Goal: Transaction & Acquisition: Purchase product/service

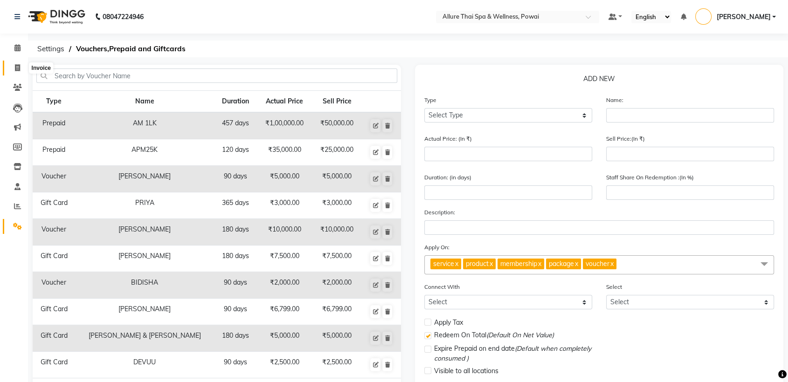
click at [16, 68] on icon at bounding box center [17, 67] width 5 height 7
select select "6686"
select select "service"
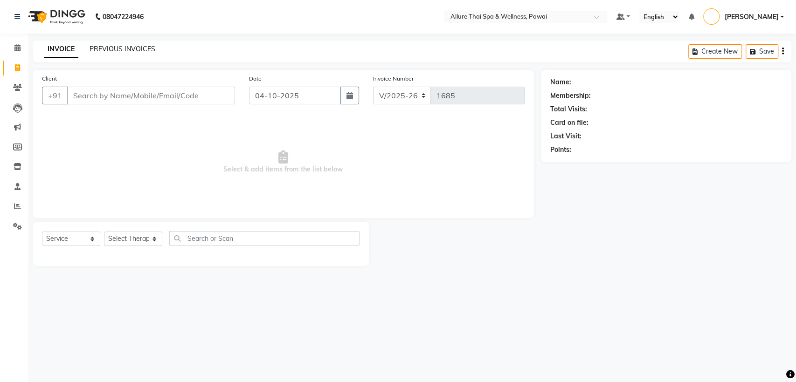
click at [108, 49] on link "PREVIOUS INVOICES" at bounding box center [123, 49] width 66 height 8
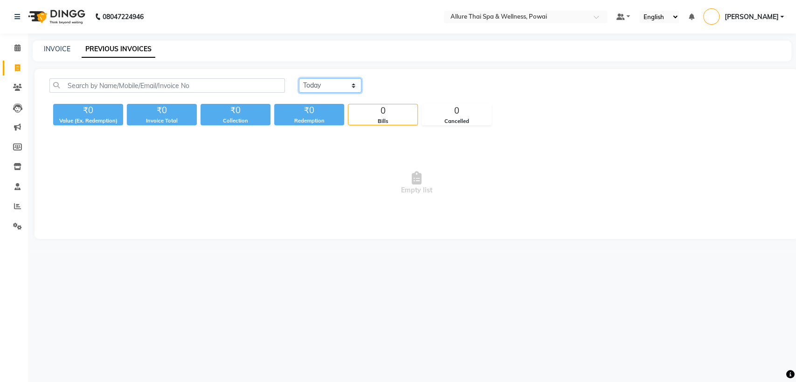
click at [324, 86] on select "[DATE] [DATE] Custom Range" at bounding box center [330, 85] width 62 height 14
select select "yesterday"
click at [299, 78] on select "[DATE] [DATE] Custom Range" at bounding box center [330, 85] width 62 height 14
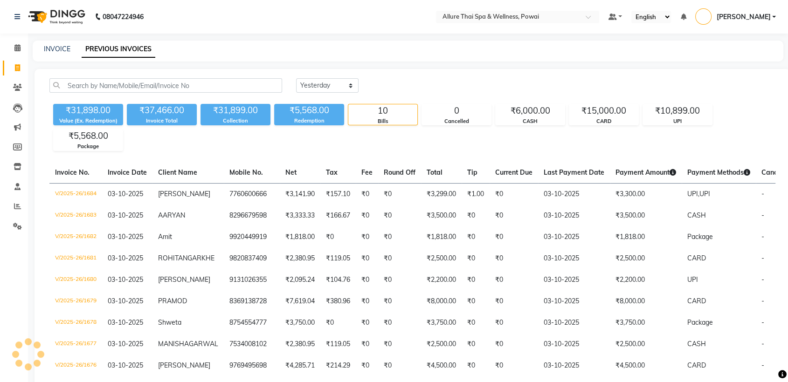
click at [326, 112] on div "₹5,568.00" at bounding box center [309, 110] width 70 height 13
click at [19, 68] on icon at bounding box center [17, 67] width 5 height 7
select select "6686"
select select "service"
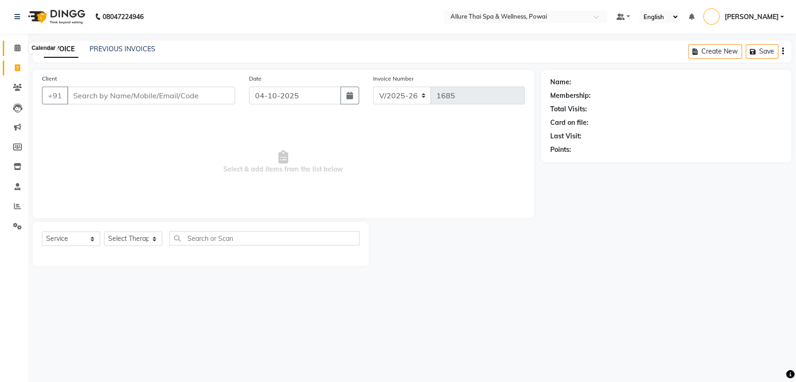
click at [18, 48] on icon at bounding box center [17, 47] width 6 height 7
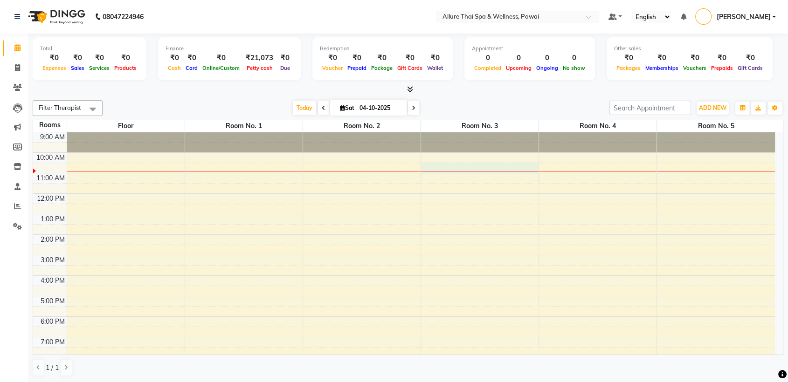
click at [470, 167] on div "9:00 AM 10:00 AM 11:00 AM 12:00 PM 1:00 PM 2:00 PM 3:00 PM 4:00 PM 5:00 PM 6:00…" at bounding box center [404, 285] width 742 height 307
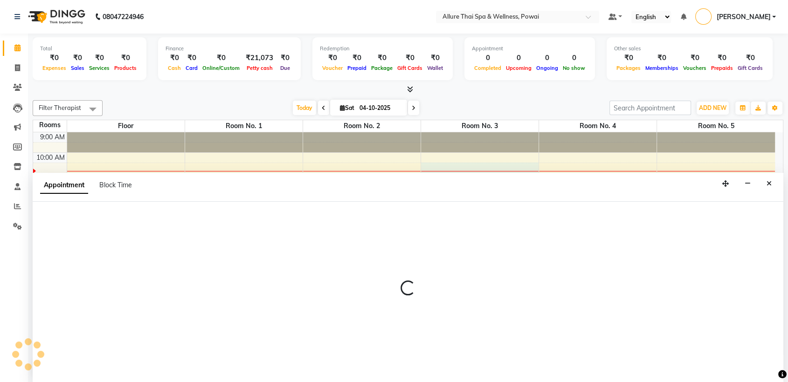
scroll to position [0, 0]
select select "630"
select select "tentative"
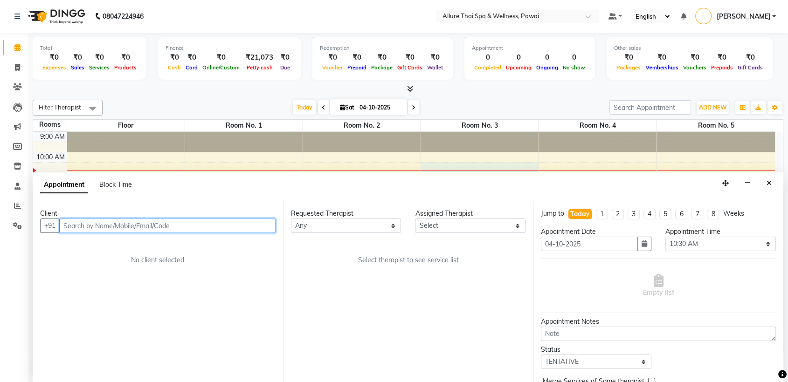
paste input "9702557222"
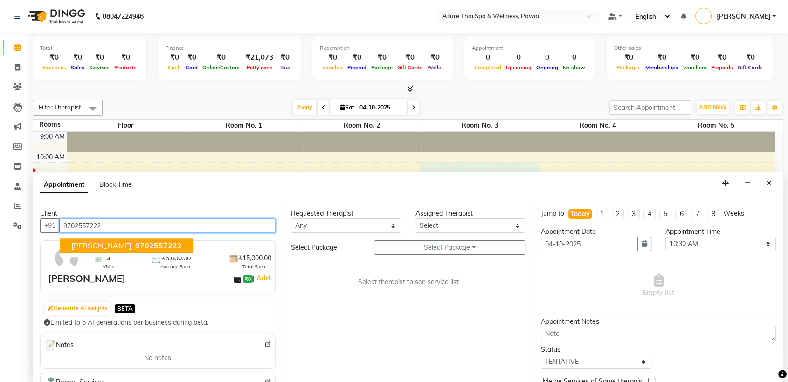
type input "9702557222"
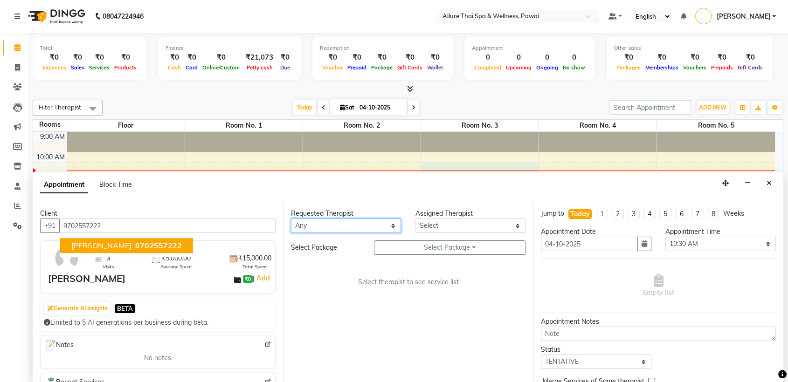
click at [356, 228] on select "Any AKOK Allure Thai Appointment [PERSON_NAME] CHEM [PERSON_NAME] DUATI HRIATI …" at bounding box center [346, 226] width 110 height 14
select select "69331"
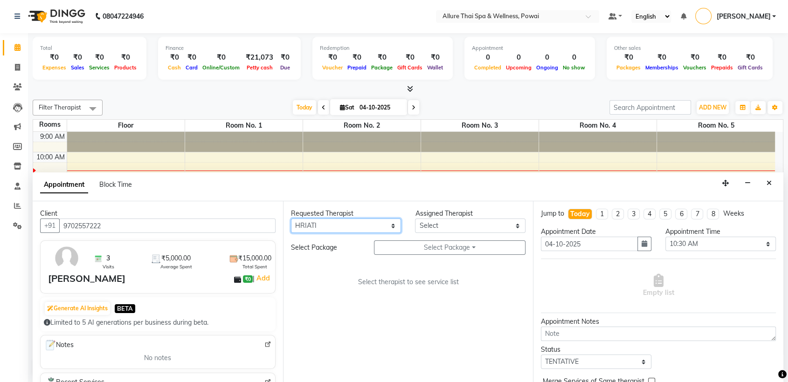
click at [291, 219] on select "Any AKOK Allure Thai Appointment [PERSON_NAME] CHEM [PERSON_NAME] DUATI HRIATI …" at bounding box center [346, 226] width 110 height 14
select select "69331"
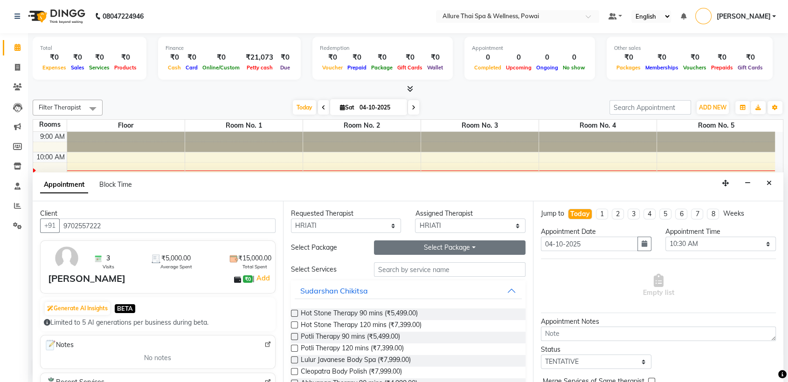
click at [406, 247] on button "Select Package Toggle Dropdown" at bounding box center [450, 248] width 152 height 14
click at [405, 265] on li "Western massage 7 hr" at bounding box center [420, 267] width 93 height 14
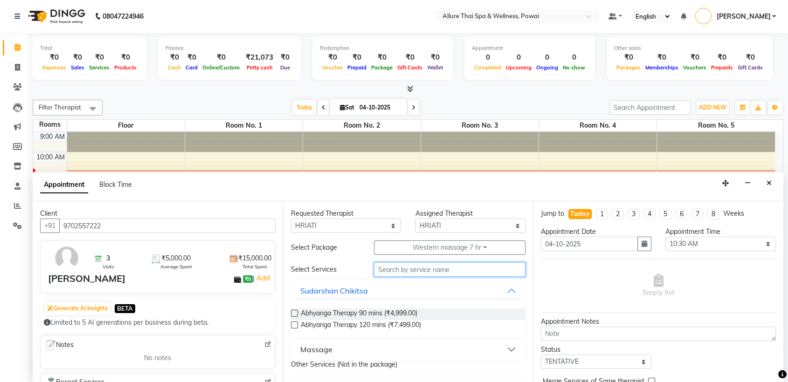
click at [403, 272] on input "text" at bounding box center [450, 269] width 152 height 14
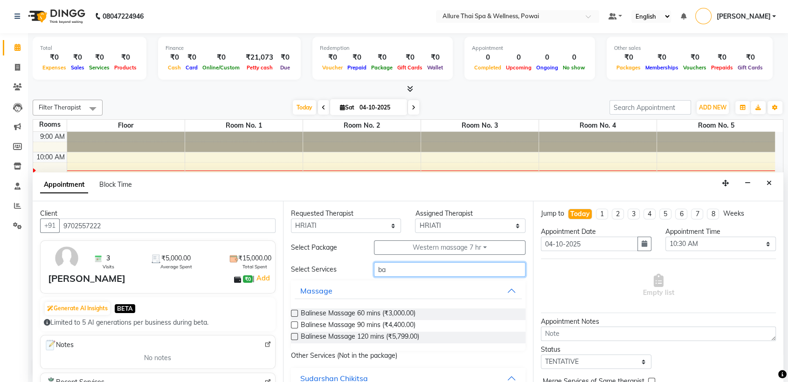
type input "b"
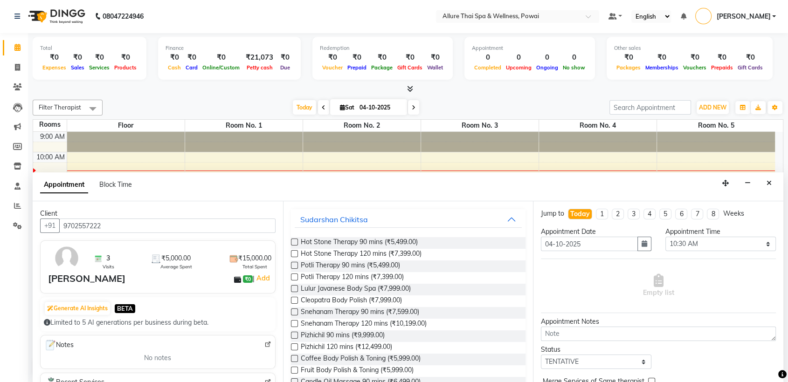
scroll to position [169, 0]
click at [503, 218] on button "Sudarshan Chikitsa" at bounding box center [408, 218] width 227 height 17
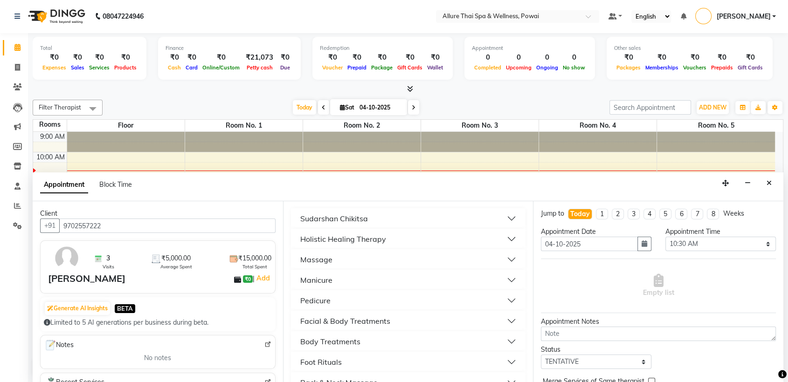
click at [457, 251] on button "Massage" at bounding box center [408, 259] width 227 height 17
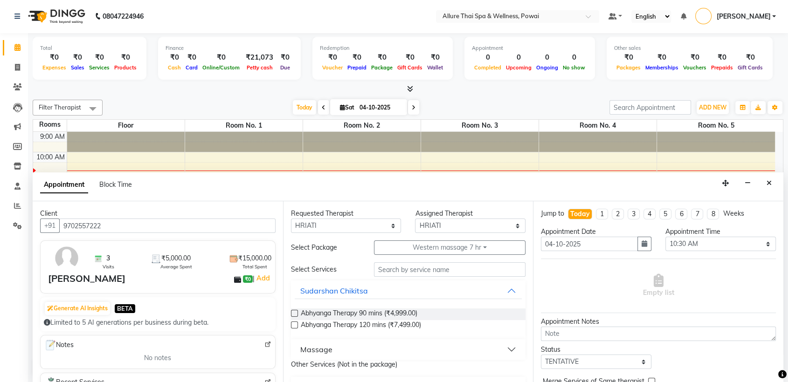
click at [316, 350] on div "Massage" at bounding box center [316, 349] width 32 height 11
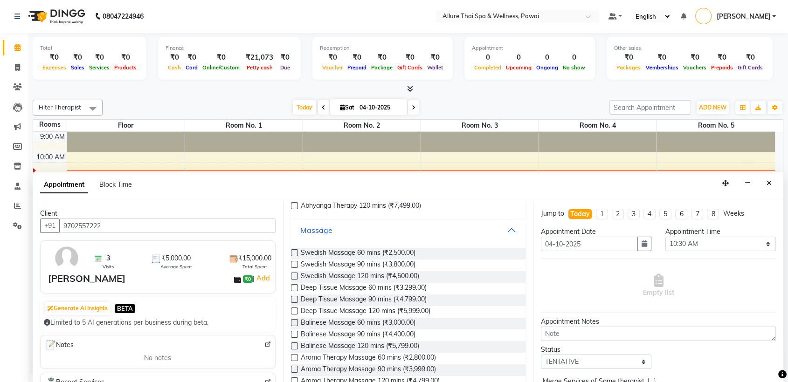
scroll to position [116, 0]
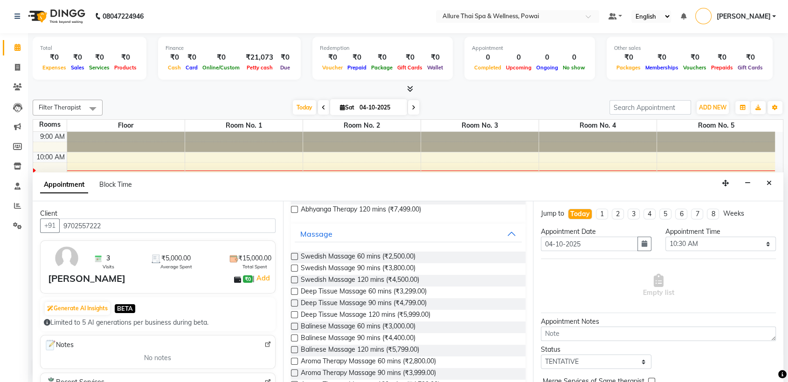
click at [293, 337] on label at bounding box center [294, 338] width 7 height 7
click at [293, 337] on input "checkbox" at bounding box center [294, 339] width 6 height 6
checkbox input "true"
select select "4277"
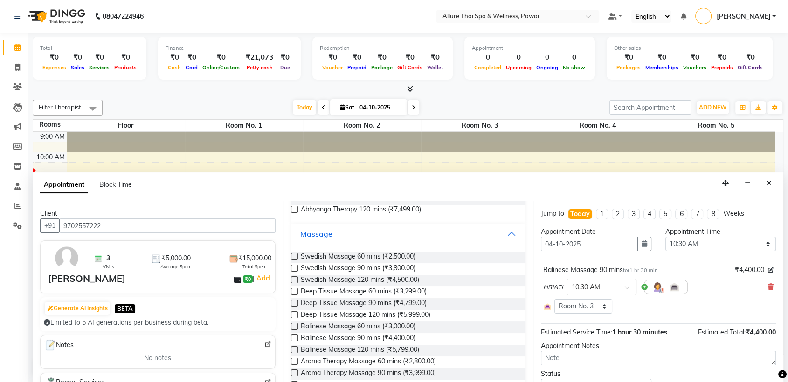
checkbox input "false"
click at [629, 286] on span at bounding box center [630, 290] width 12 height 10
click at [595, 362] on div "11:00 AM" at bounding box center [601, 360] width 69 height 17
click at [694, 241] on select "Select 10:00 AM 10:05 AM 10:10 AM 10:15 AM 10:20 AM 10:25 AM 10:30 AM 10:35 AM …" at bounding box center [720, 244] width 110 height 14
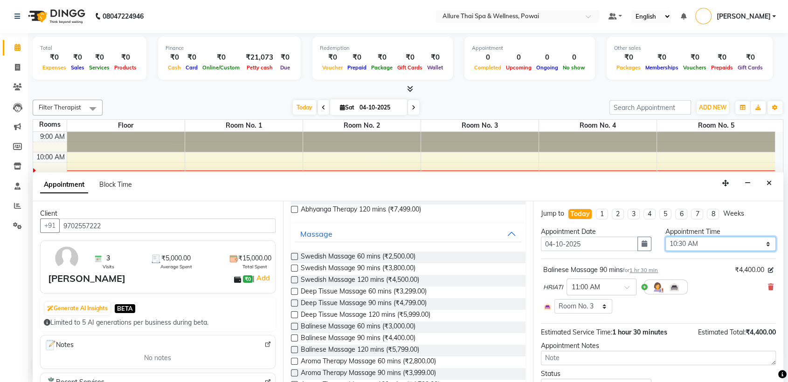
select select "660"
click at [665, 237] on select "Select 10:00 AM 10:05 AM 10:10 AM 10:15 AM 10:20 AM 10:25 AM 10:30 AM 10:35 AM …" at bounding box center [720, 244] width 110 height 14
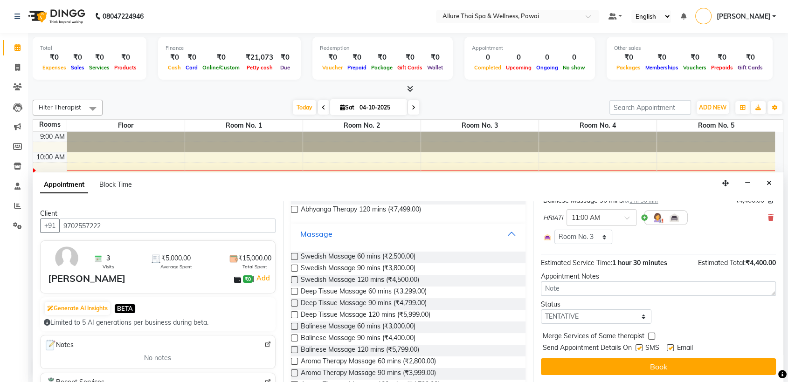
scroll to position [69, 0]
click at [640, 348] on label at bounding box center [638, 347] width 7 height 7
click at [640, 348] on input "checkbox" at bounding box center [638, 349] width 6 height 6
checkbox input "false"
click at [669, 345] on label at bounding box center [670, 347] width 7 height 7
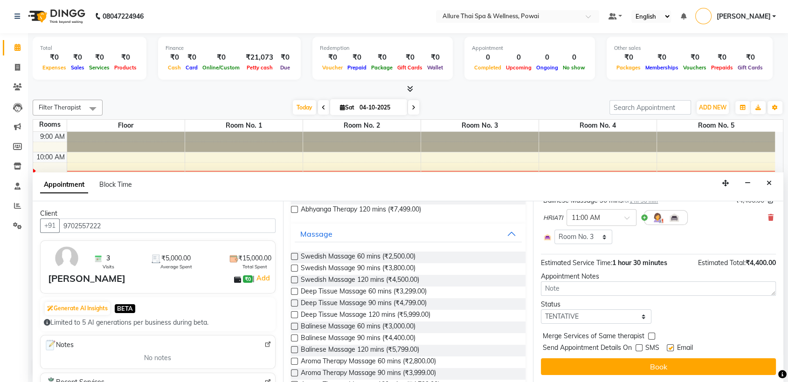
click at [669, 346] on input "checkbox" at bounding box center [670, 349] width 6 height 6
checkbox input "false"
click at [615, 317] on select "Select TENTATIVE CONFIRM CHECK-IN UPCOMING" at bounding box center [596, 317] width 110 height 14
select select "confirm booking"
click at [541, 310] on select "Select TENTATIVE CONFIRM CHECK-IN UPCOMING" at bounding box center [596, 317] width 110 height 14
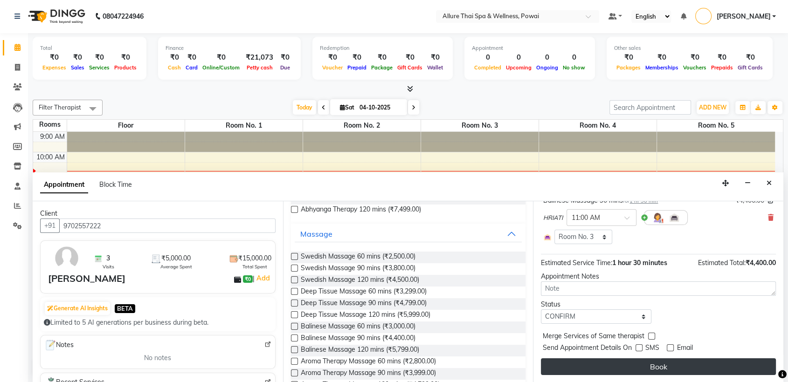
click at [569, 364] on button "Book" at bounding box center [658, 366] width 235 height 17
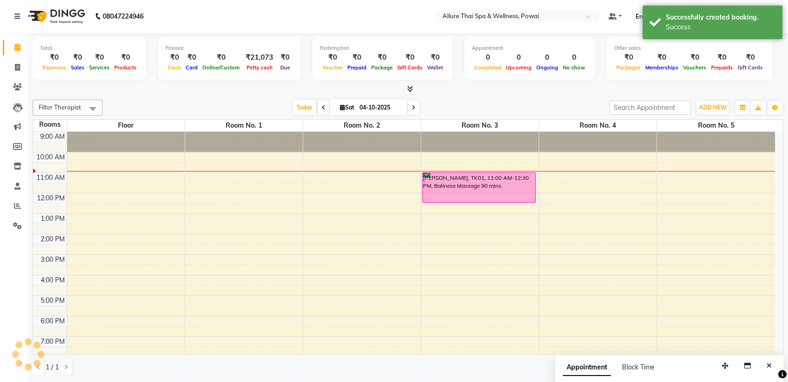
scroll to position [0, 0]
click at [479, 175] on div "[PERSON_NAME], TK01, 11:00 AM-12:30 PM, Balinese Massage 90 mins" at bounding box center [478, 187] width 113 height 29
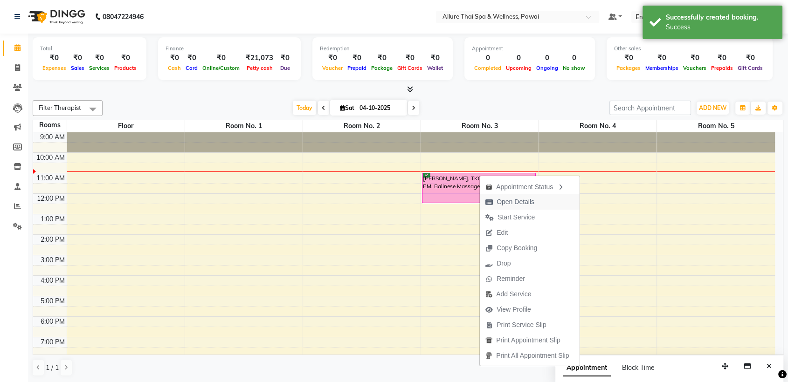
click at [489, 204] on icon "button" at bounding box center [488, 202] width 7 height 7
select select "6"
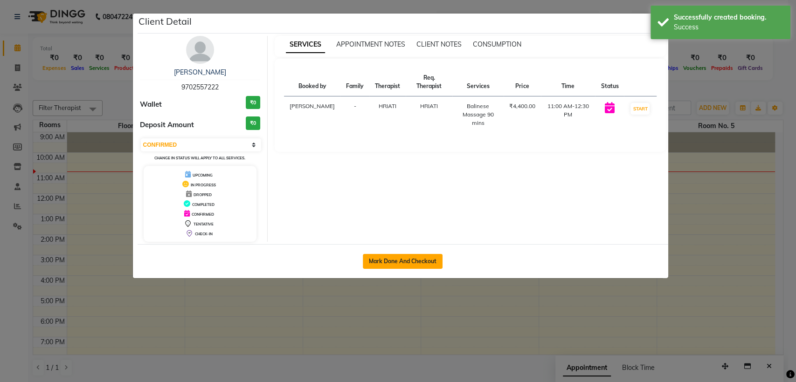
click at [406, 261] on button "Mark Done And Checkout" at bounding box center [403, 261] width 80 height 15
select select "6686"
select select "service"
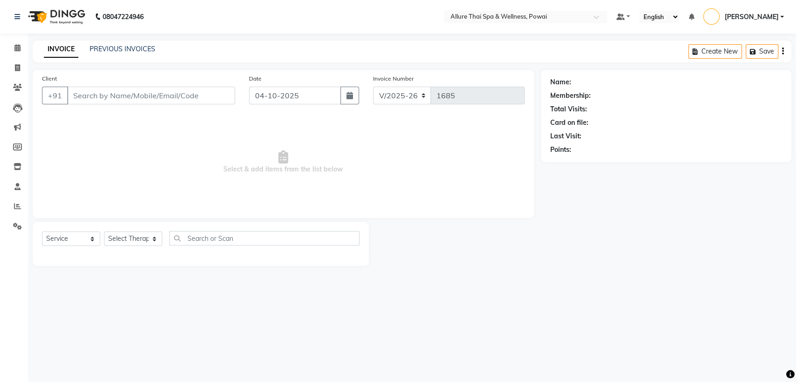
type input "9702557222"
select select "69331"
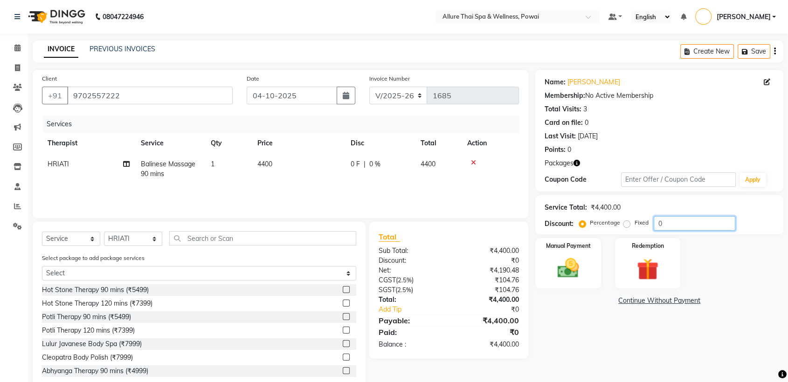
click at [665, 226] on input "0" at bounding box center [695, 223] width 82 height 14
type input "0"
click at [634, 227] on label "Fixed" at bounding box center [641, 223] width 14 height 8
click at [629, 226] on input "Fixed" at bounding box center [628, 223] width 7 height 7
radio input "true"
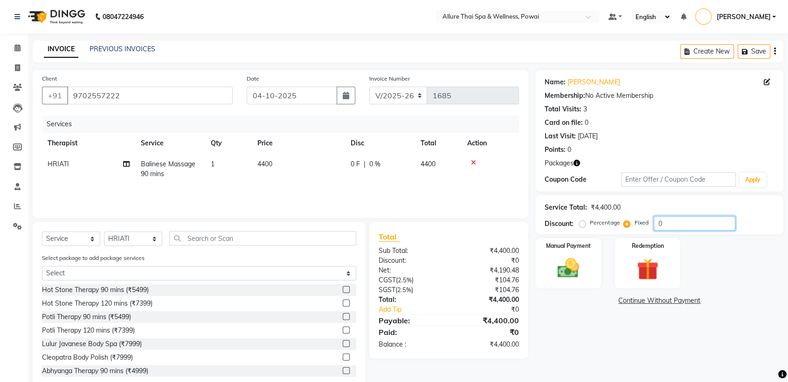
click at [671, 221] on input "0" at bounding box center [695, 223] width 82 height 14
type input "0"
click at [634, 262] on img at bounding box center [647, 269] width 36 height 28
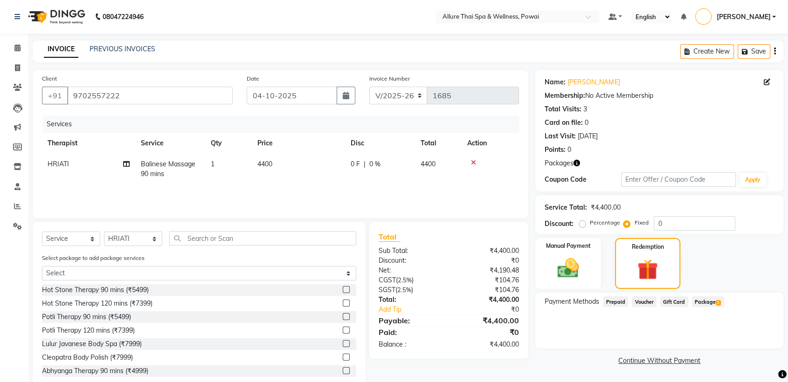
click at [704, 303] on span "Package 1" at bounding box center [708, 301] width 32 height 11
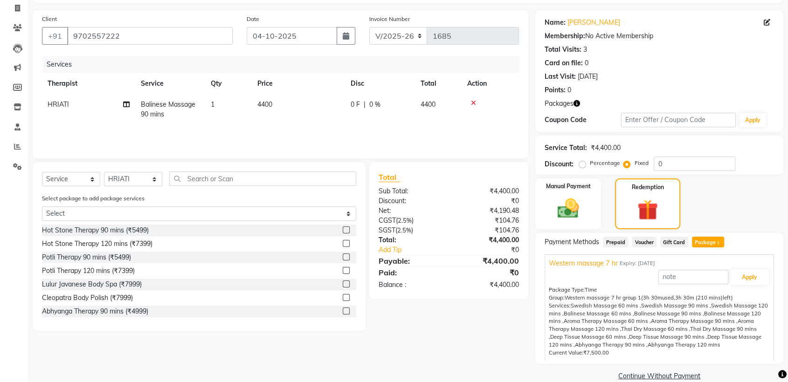
scroll to position [75, 0]
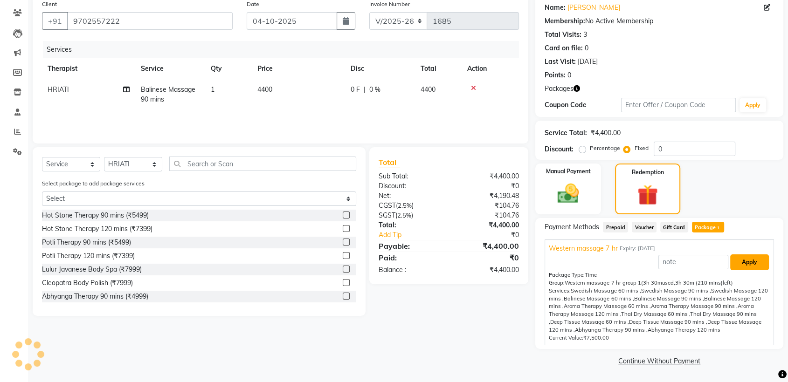
click at [742, 260] on button "Apply" at bounding box center [749, 263] width 39 height 16
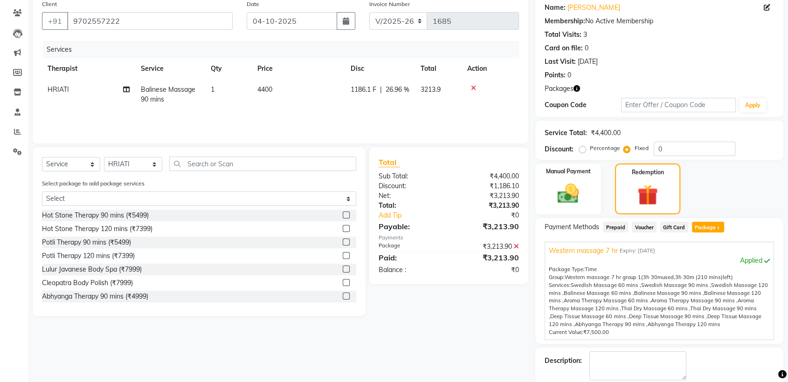
scroll to position [122, 0]
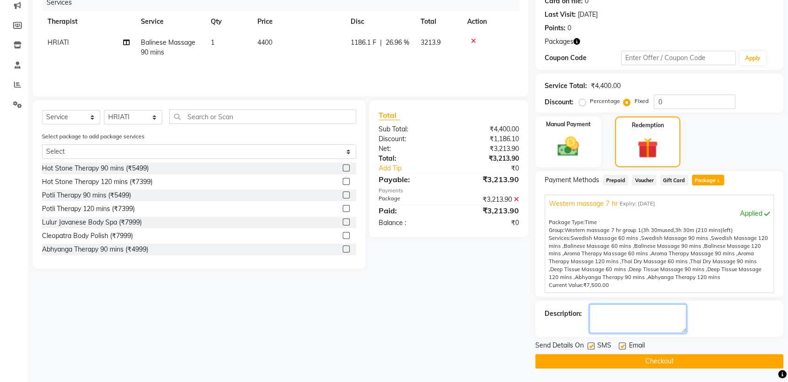
click at [618, 322] on textarea at bounding box center [637, 318] width 97 height 29
type textarea "MEMBER, BALANCE AFTER THESE 120 MINS"
click at [622, 345] on label at bounding box center [622, 346] width 7 height 7
click at [622, 345] on input "checkbox" at bounding box center [622, 347] width 6 height 6
checkbox input "false"
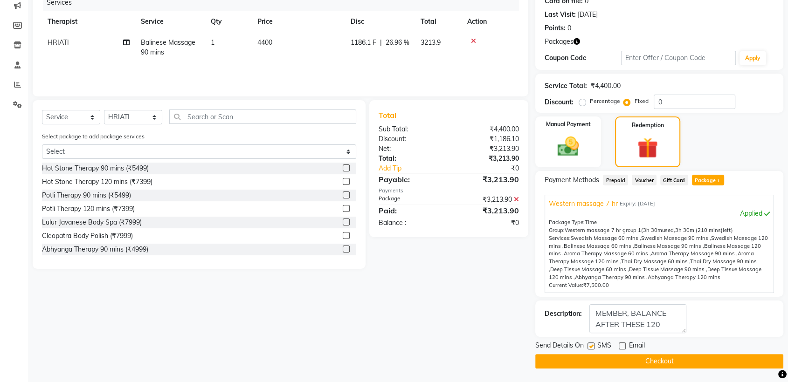
click at [591, 346] on label at bounding box center [590, 346] width 7 height 7
click at [591, 346] on input "checkbox" at bounding box center [590, 347] width 6 height 6
checkbox input "false"
click at [591, 357] on button "Checkout" at bounding box center [659, 361] width 248 height 14
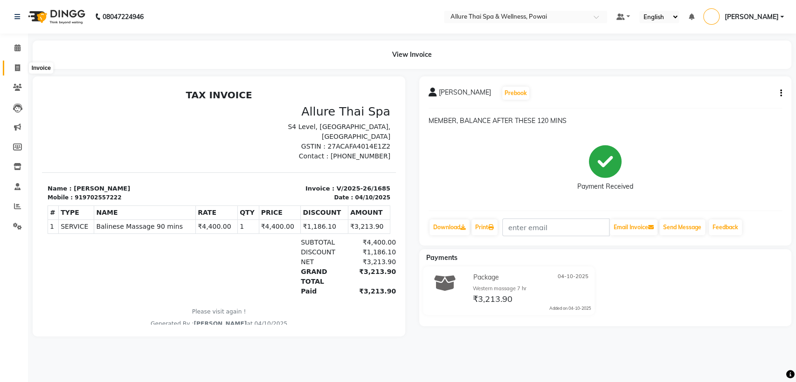
click at [17, 67] on icon at bounding box center [17, 67] width 5 height 7
select select "6686"
select select "service"
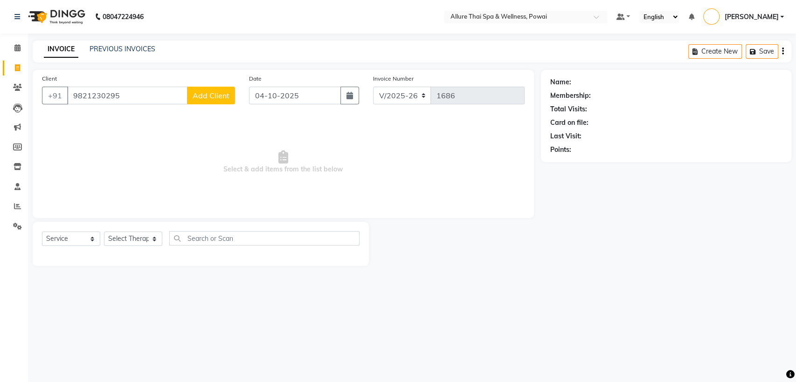
type input "9821230295"
